Goal: Find specific page/section: Find specific page/section

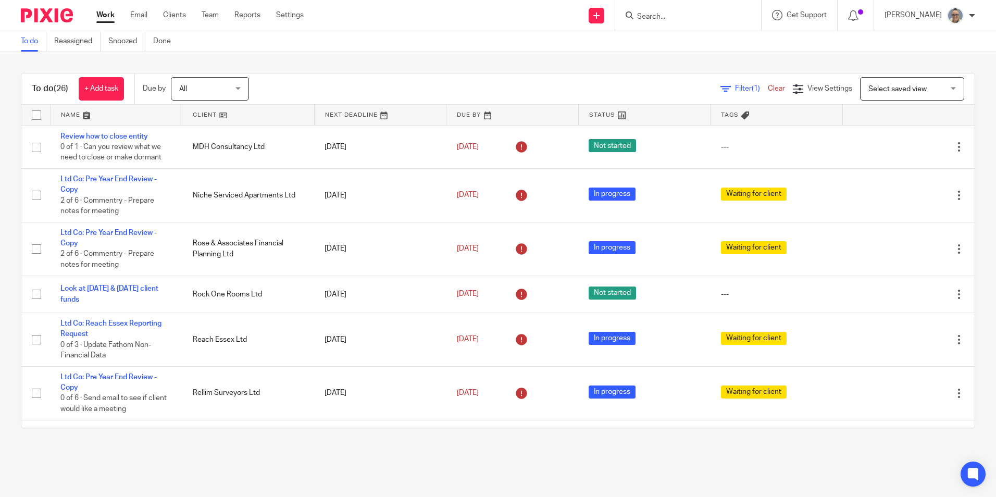
click at [691, 21] on input "Search" at bounding box center [683, 17] width 94 height 9
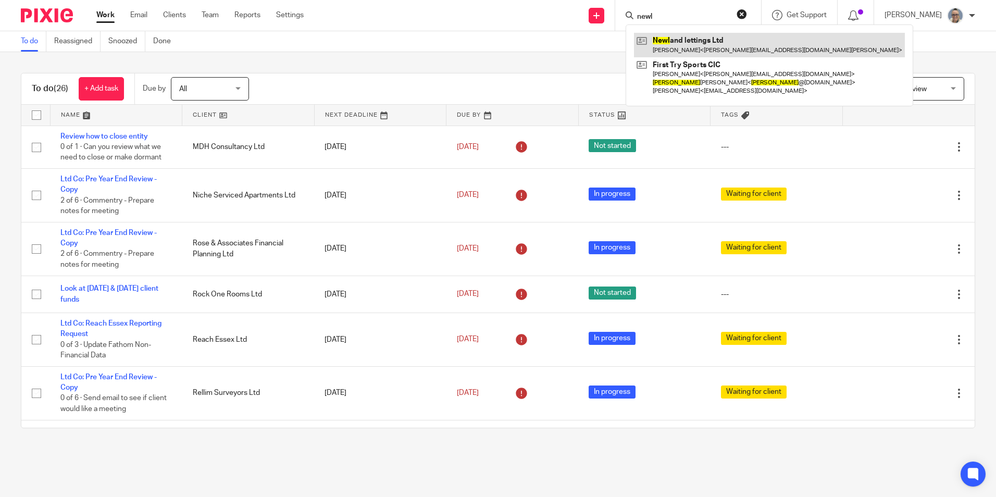
type input "newl"
click at [711, 37] on link at bounding box center [769, 45] width 271 height 24
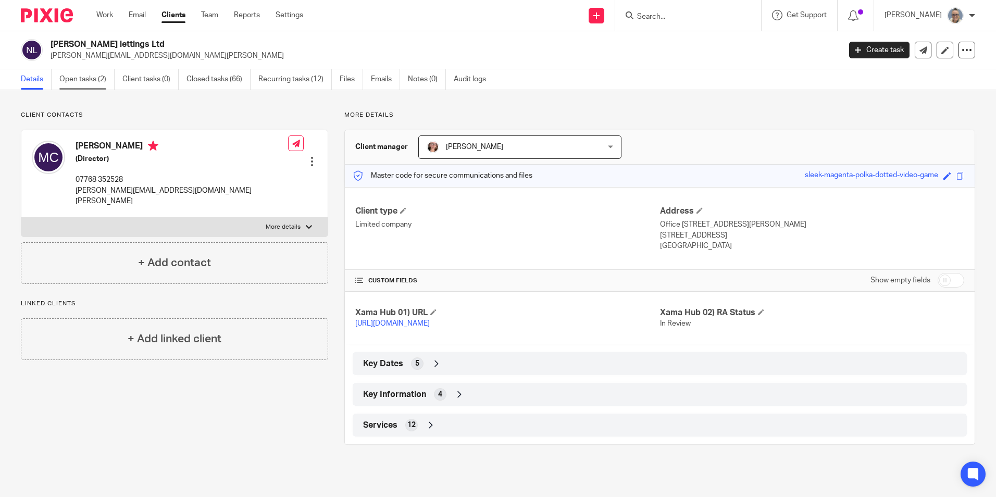
click at [78, 82] on link "Open tasks (2)" at bounding box center [86, 79] width 55 height 20
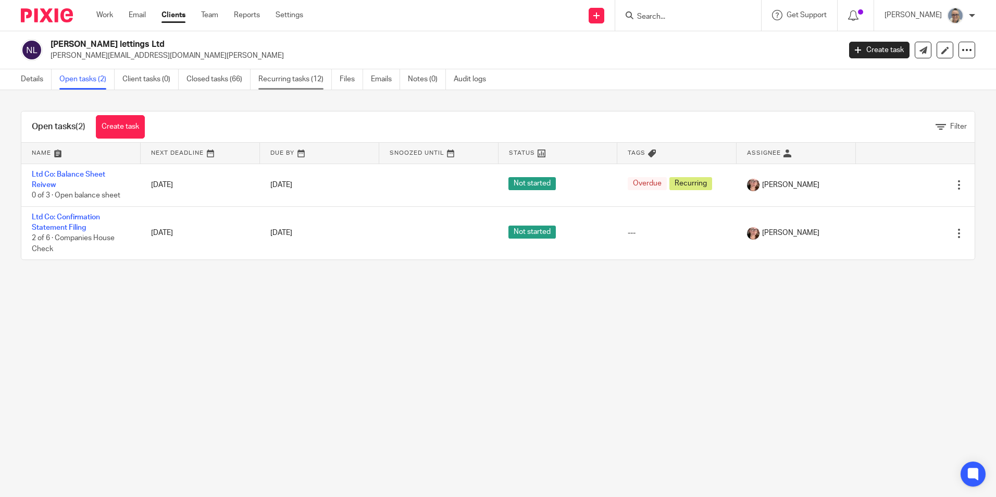
click at [270, 81] on link "Recurring tasks (12)" at bounding box center [294, 79] width 73 height 20
